Goal: Task Accomplishment & Management: Manage account settings

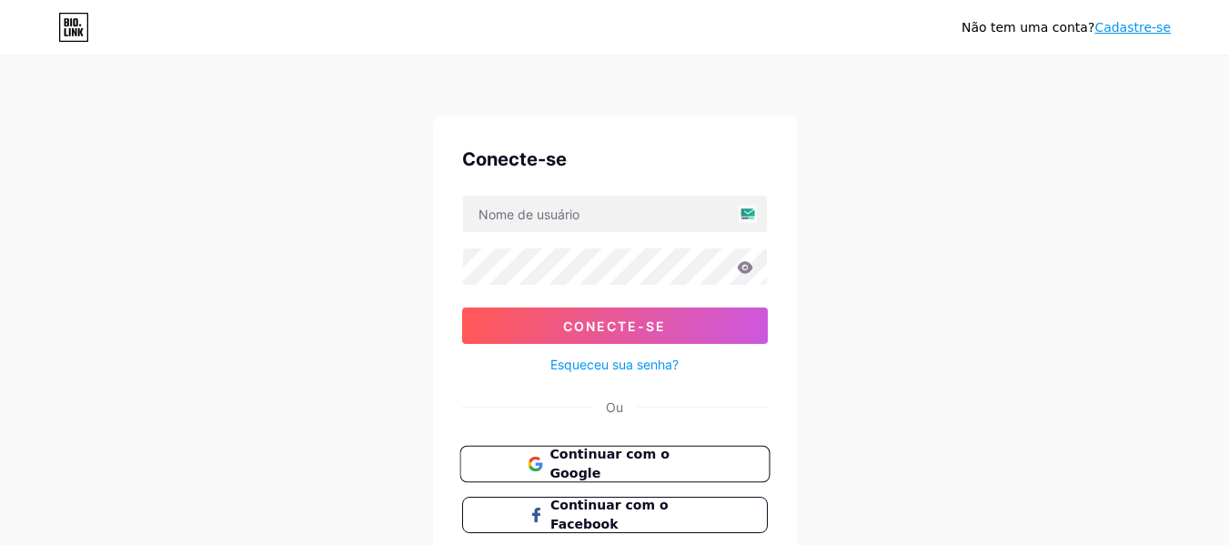
click at [703, 468] on button "Continuar com o Google" at bounding box center [614, 464] width 310 height 37
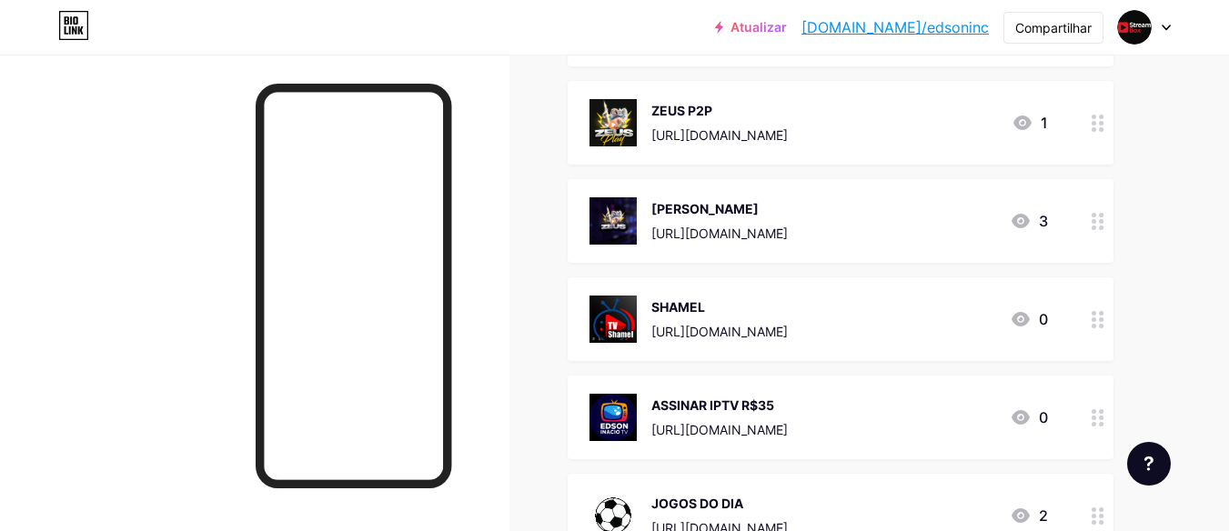
scroll to position [773, 0]
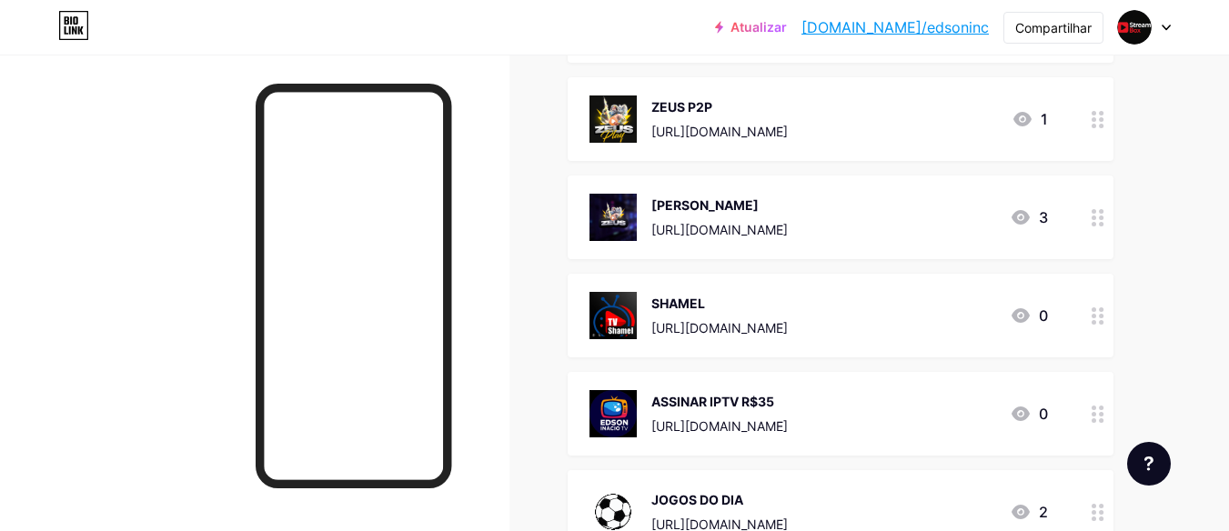
click at [646, 327] on div "SHAMEL [URL][DOMAIN_NAME]" at bounding box center [688, 315] width 198 height 47
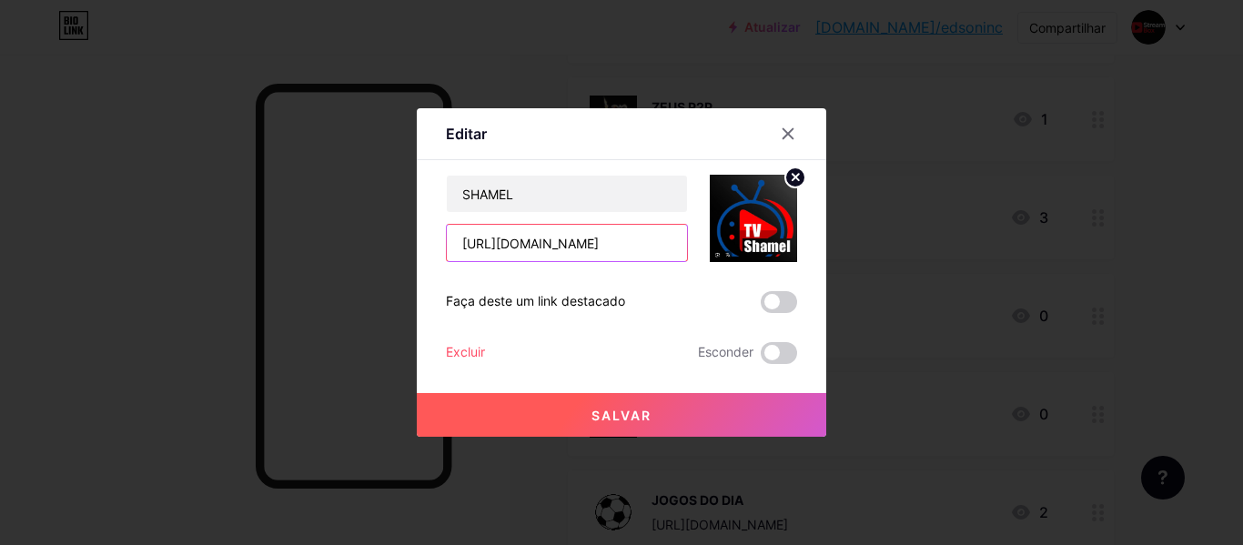
drag, startPoint x: 618, startPoint y: 248, endPoint x: 441, endPoint y: 243, distance: 176.6
click at [447, 243] on input "[URL][DOMAIN_NAME]" at bounding box center [567, 243] width 240 height 36
click at [780, 136] on icon at bounding box center [787, 133] width 15 height 15
